Goal: Task Accomplishment & Management: Manage account settings

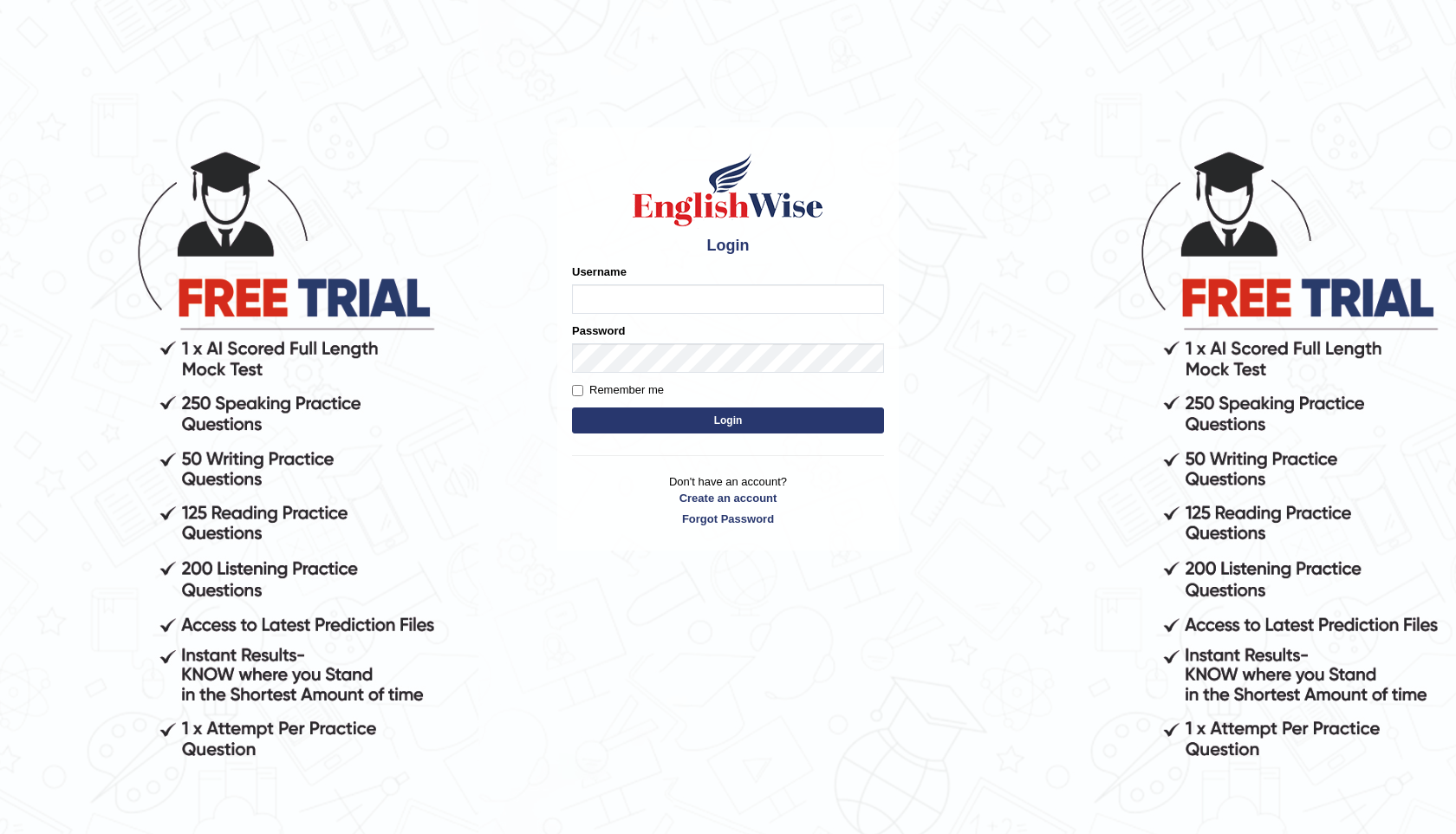
click at [684, 303] on input "Username" at bounding box center [728, 299] width 312 height 29
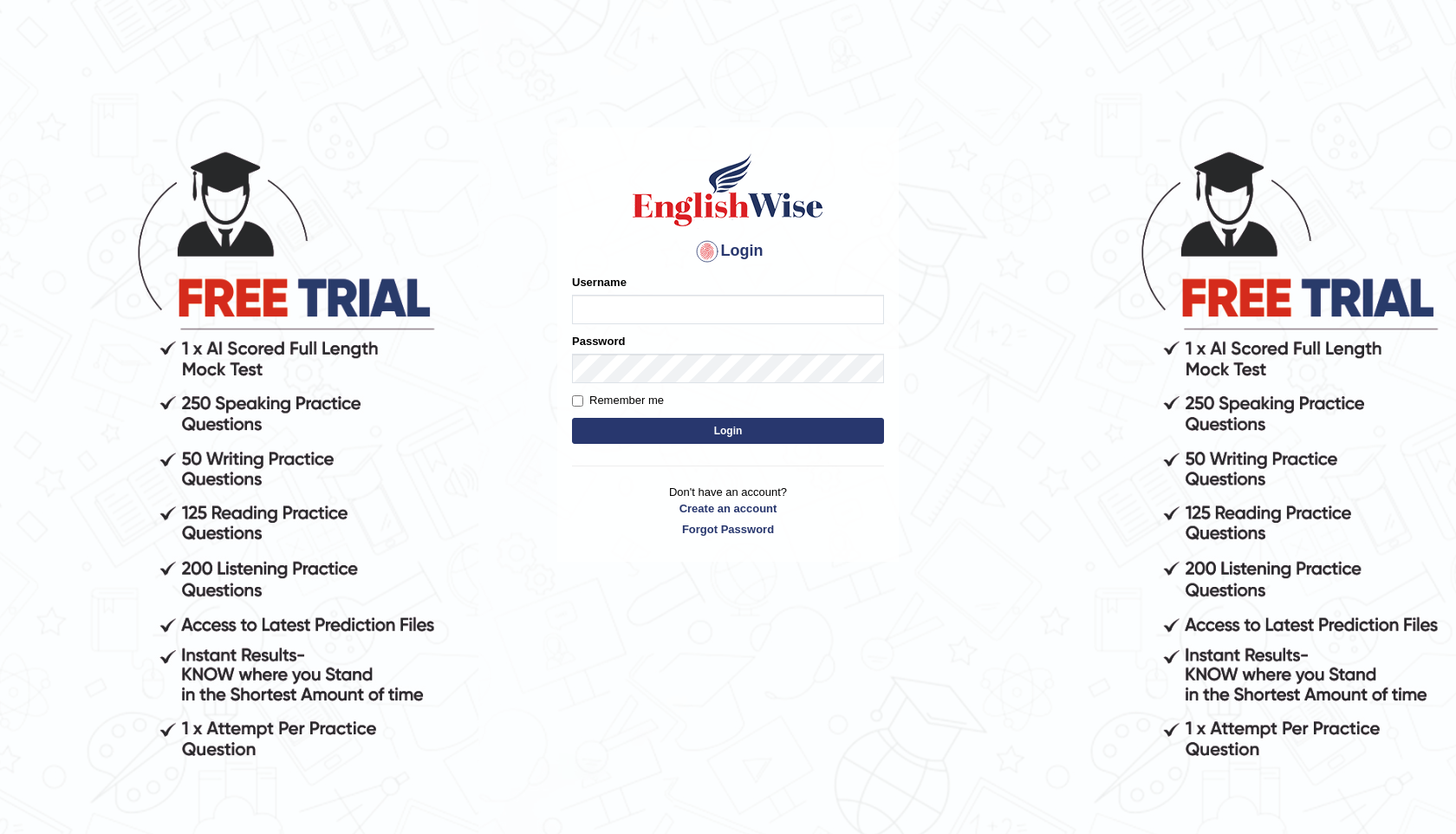
click at [684, 303] on input "Username" at bounding box center [728, 309] width 312 height 29
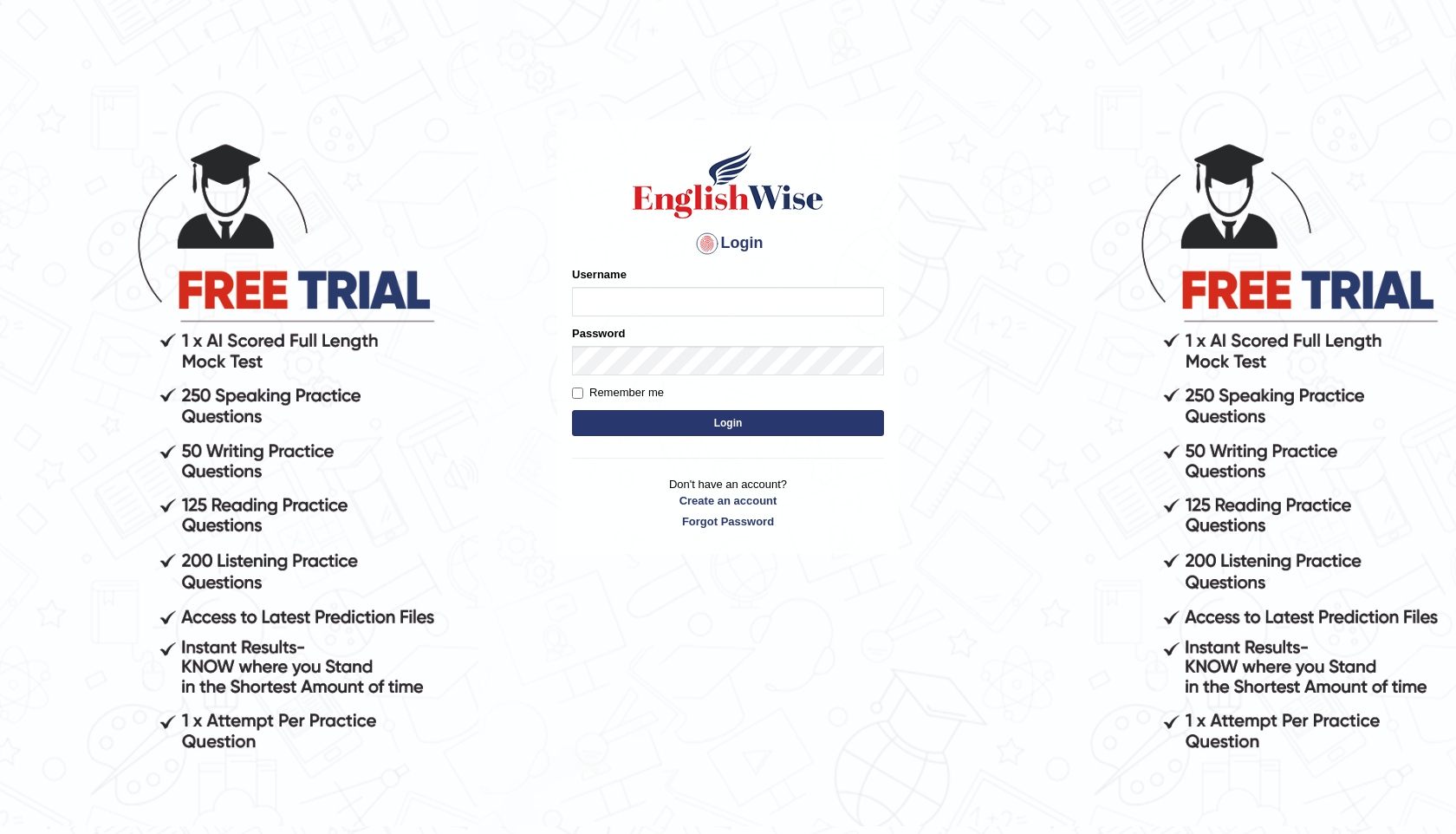
scroll to position [9, 0]
click at [684, 303] on input "Username" at bounding box center [728, 300] width 312 height 29
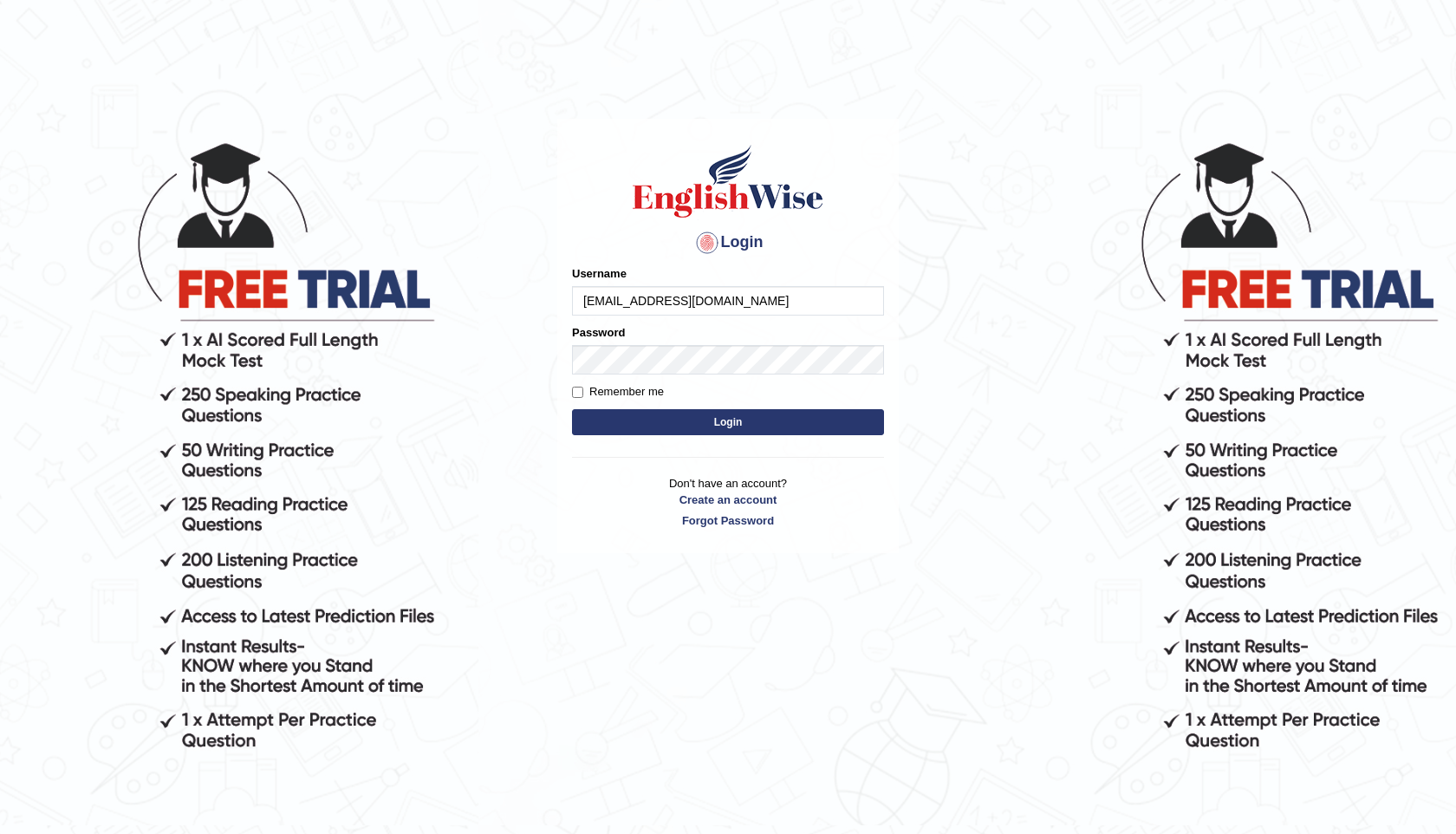
type input "[EMAIL_ADDRESS][DOMAIN_NAME]"
click at [752, 425] on button "Login" at bounding box center [728, 422] width 312 height 26
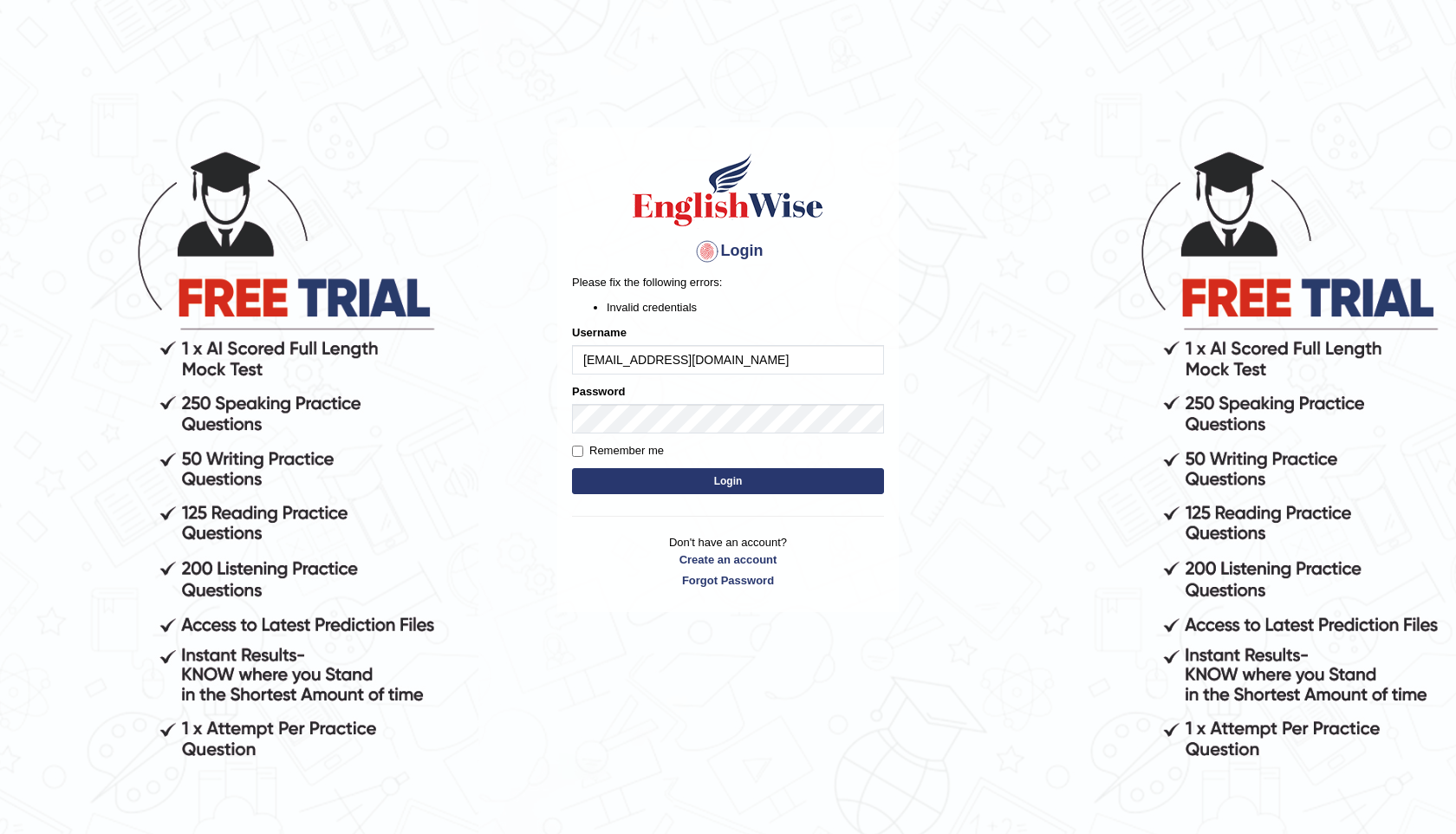
click at [756, 486] on button "Login" at bounding box center [728, 481] width 312 height 26
click at [818, 482] on button "Login" at bounding box center [728, 481] width 312 height 26
